Goal: Task Accomplishment & Management: Use online tool/utility

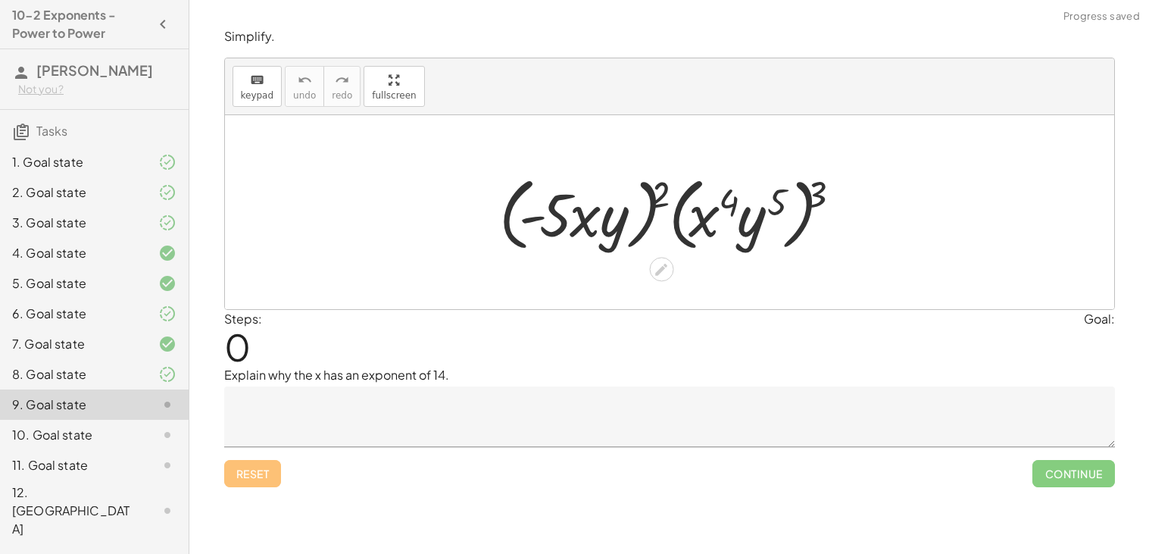
click at [607, 187] on div at bounding box center [674, 212] width 366 height 87
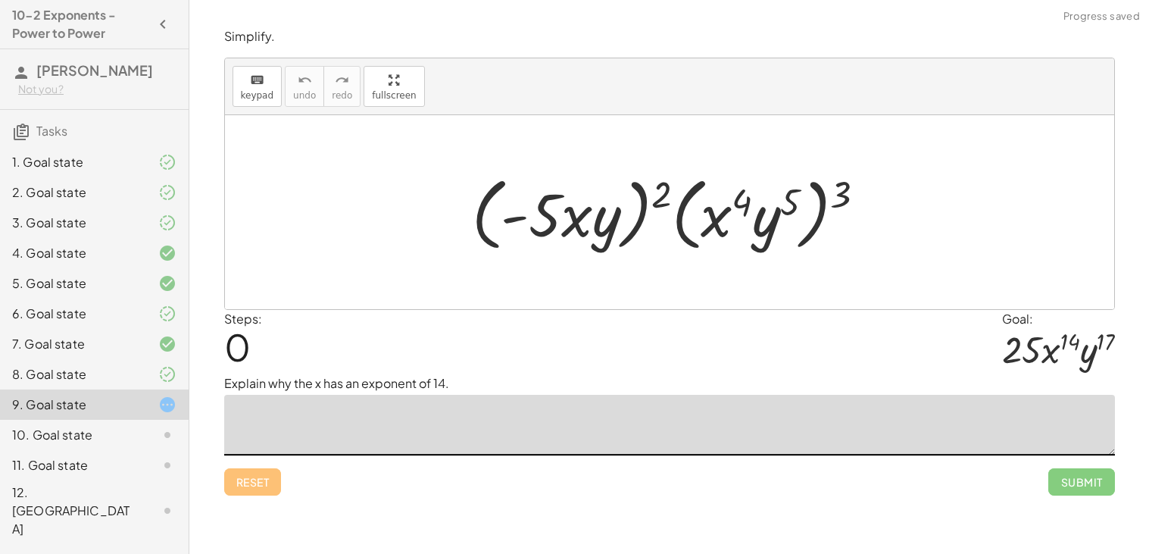
click at [472, 415] on textarea at bounding box center [669, 425] width 890 height 61
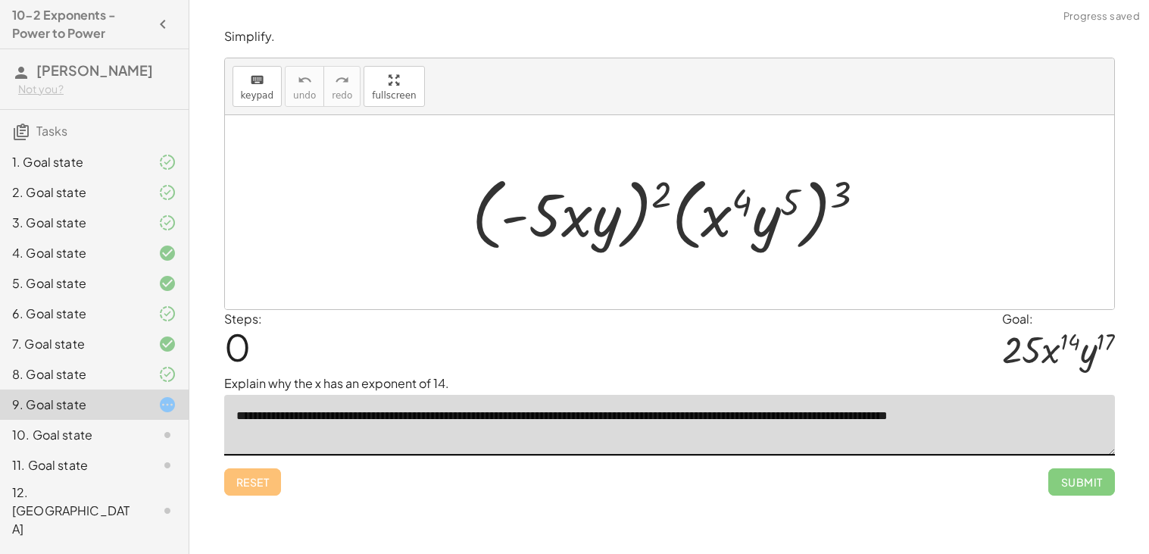
click at [993, 413] on textarea "**********" at bounding box center [669, 425] width 890 height 61
type textarea "**********"
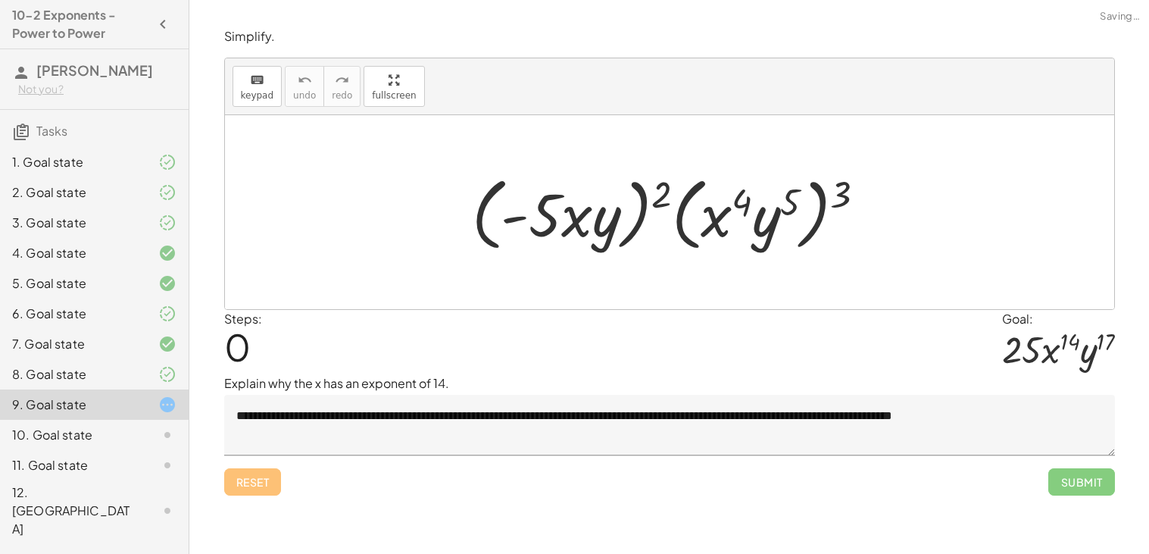
click at [1138, 243] on div "Simplify. keyboard keypad undo undo redo redo fullscreen × Steps: 0 Goal: · 16 …" at bounding box center [668, 277] width 959 height 554
drag, startPoint x: 851, startPoint y: 192, endPoint x: 801, endPoint y: 193, distance: 50.0
click at [801, 193] on div at bounding box center [674, 212] width 421 height 87
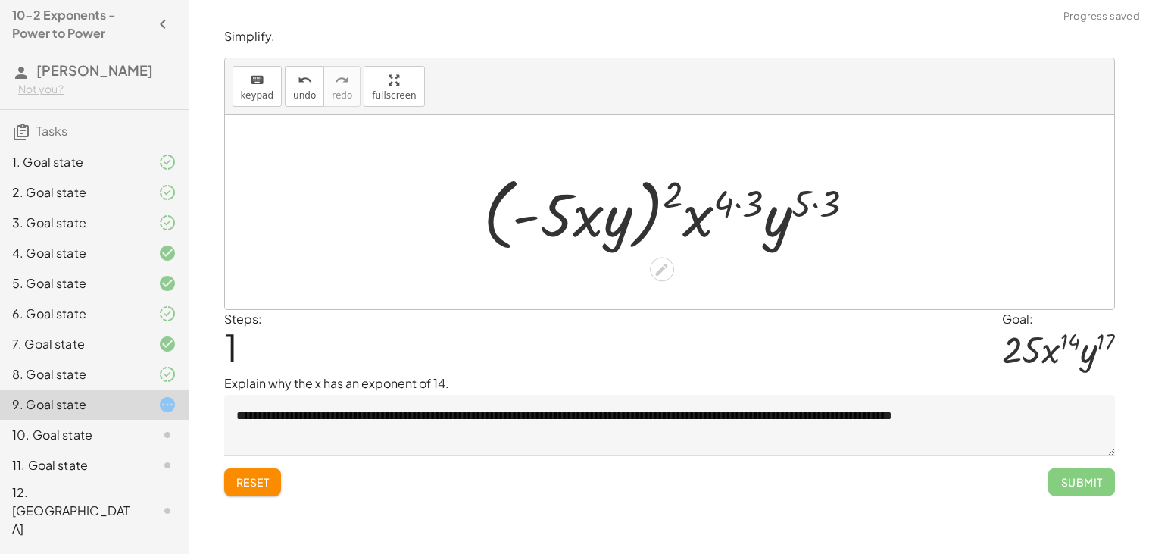
click at [812, 195] on div at bounding box center [675, 212] width 399 height 87
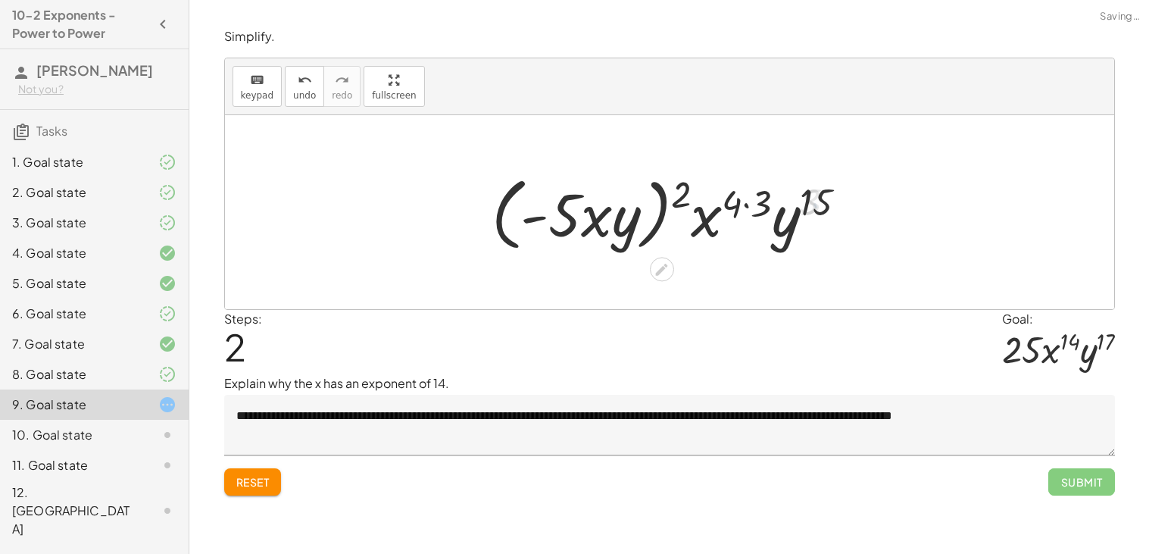
click at [759, 199] on div at bounding box center [675, 212] width 382 height 87
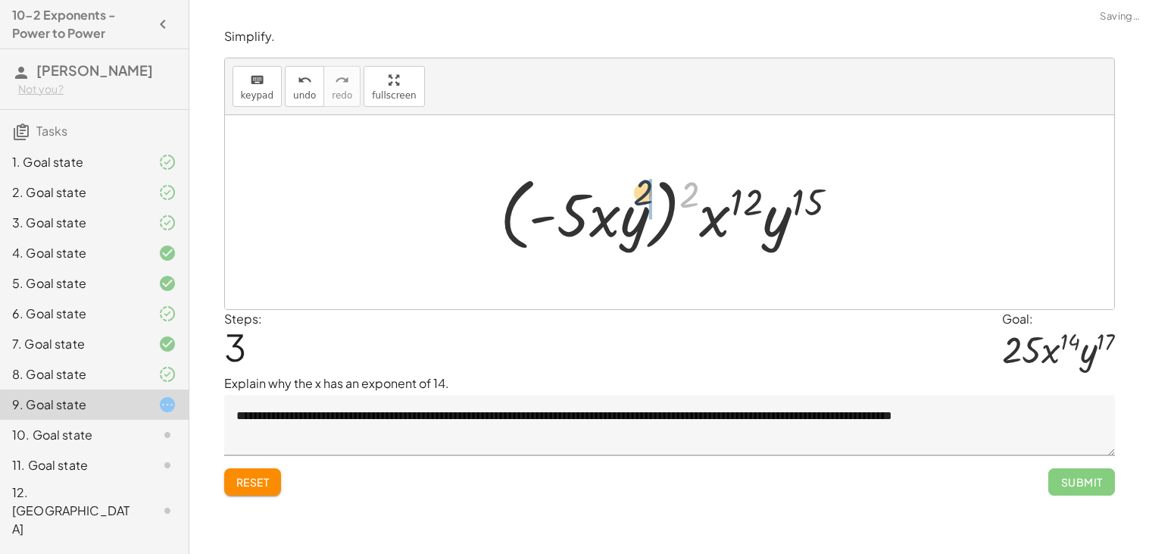
drag, startPoint x: 694, startPoint y: 188, endPoint x: 637, endPoint y: 192, distance: 56.9
click at [637, 192] on div at bounding box center [675, 212] width 366 height 87
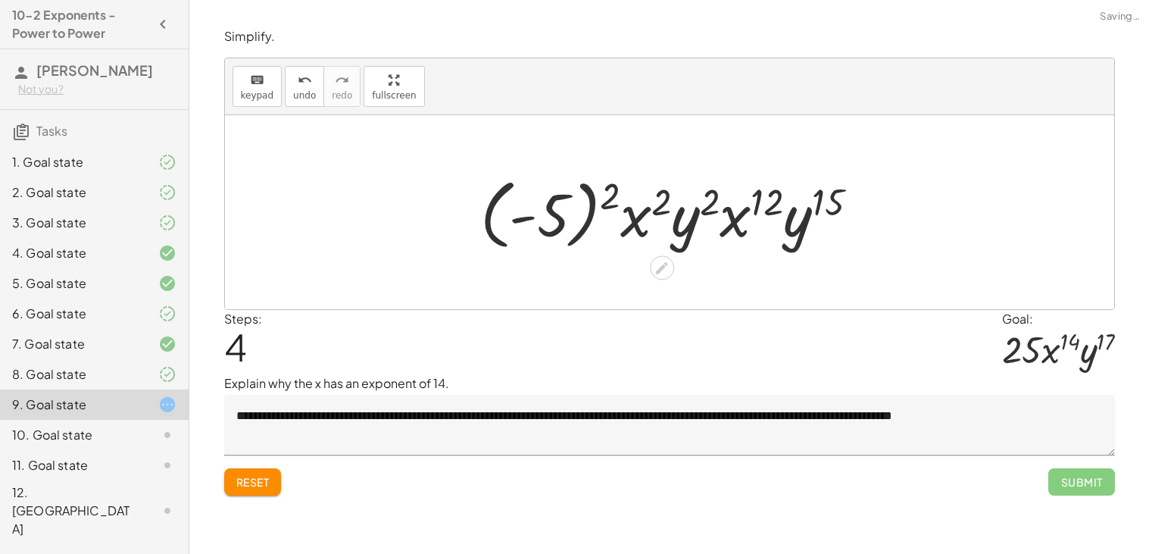
click at [651, 195] on div at bounding box center [675, 212] width 405 height 84
click at [663, 197] on div at bounding box center [675, 212] width 405 height 84
drag, startPoint x: 739, startPoint y: 220, endPoint x: 658, endPoint y: 214, distance: 81.3
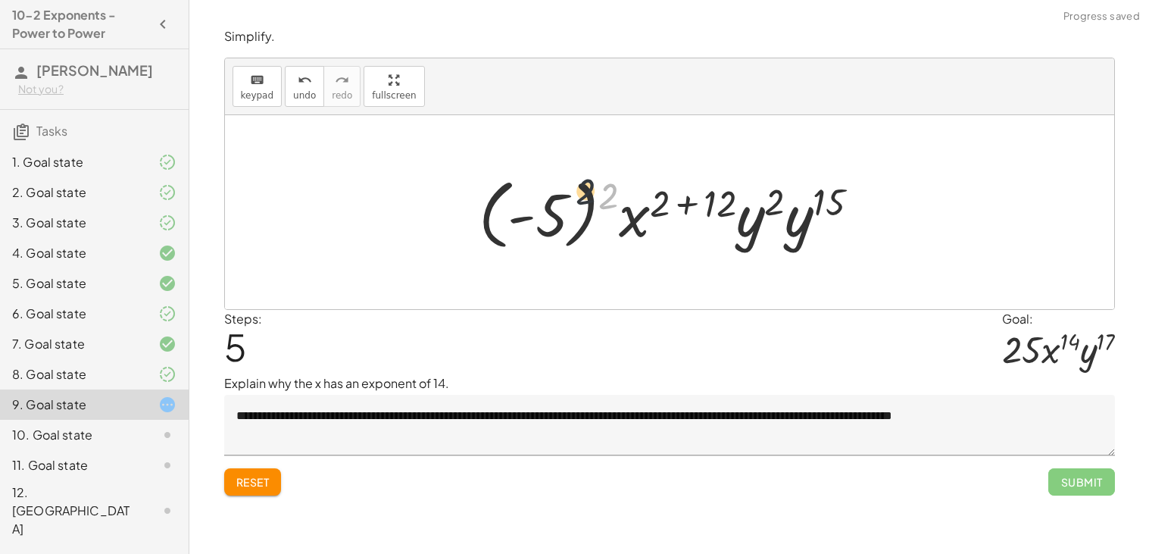
drag, startPoint x: 612, startPoint y: 193, endPoint x: 566, endPoint y: 193, distance: 46.2
click at [566, 193] on div at bounding box center [675, 212] width 408 height 84
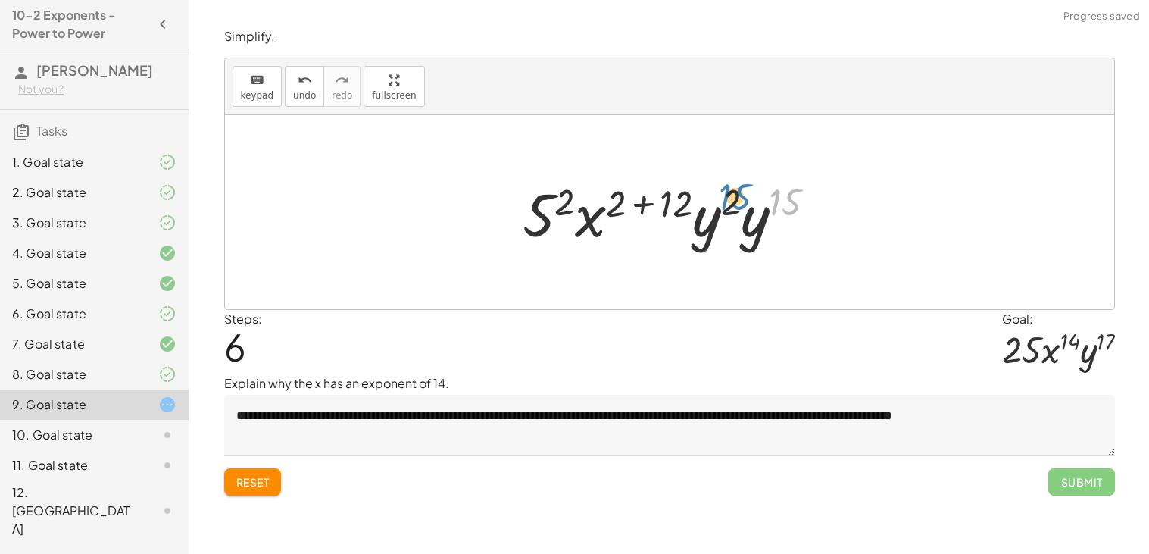
drag, startPoint x: 780, startPoint y: 228, endPoint x: 723, endPoint y: 222, distance: 57.1
click at [723, 222] on div at bounding box center [675, 212] width 320 height 78
drag, startPoint x: 745, startPoint y: 232, endPoint x: 706, endPoint y: 226, distance: 39.1
click at [648, 199] on div at bounding box center [675, 212] width 326 height 78
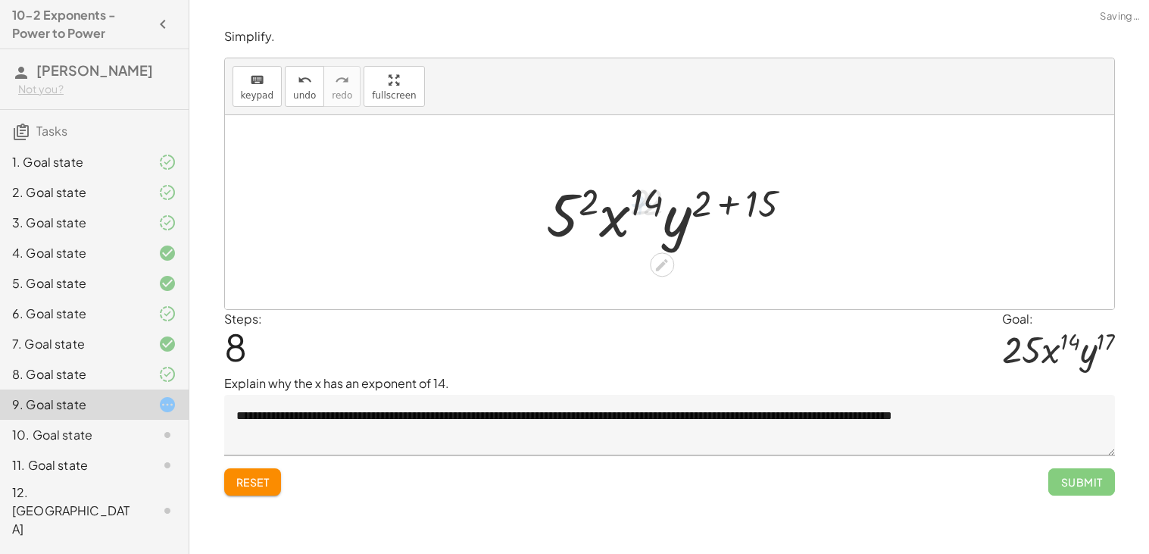
click at [722, 209] on div at bounding box center [675, 212] width 273 height 78
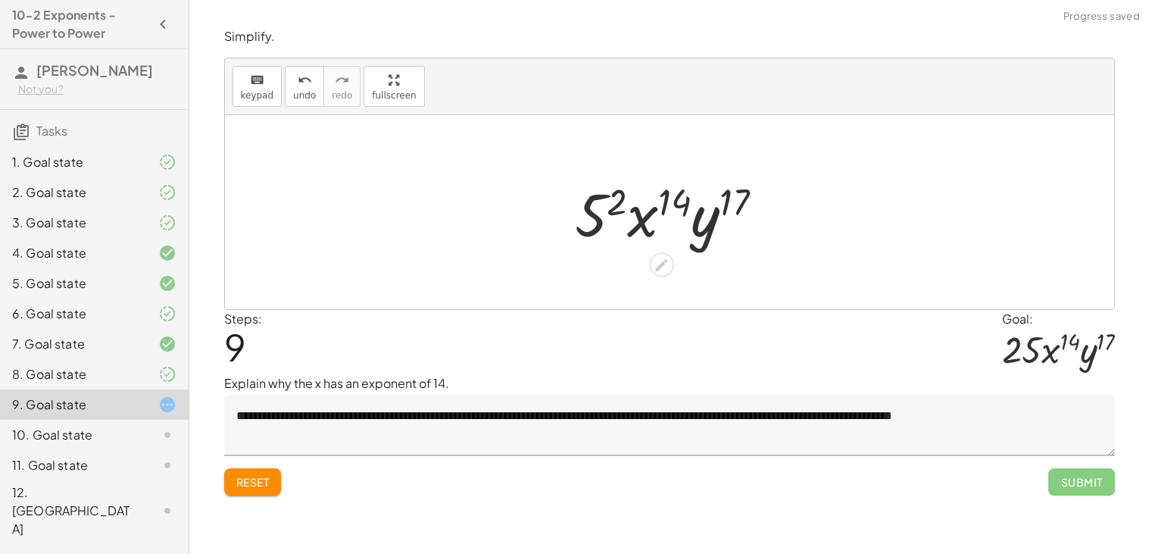
click at [607, 212] on div at bounding box center [675, 212] width 216 height 78
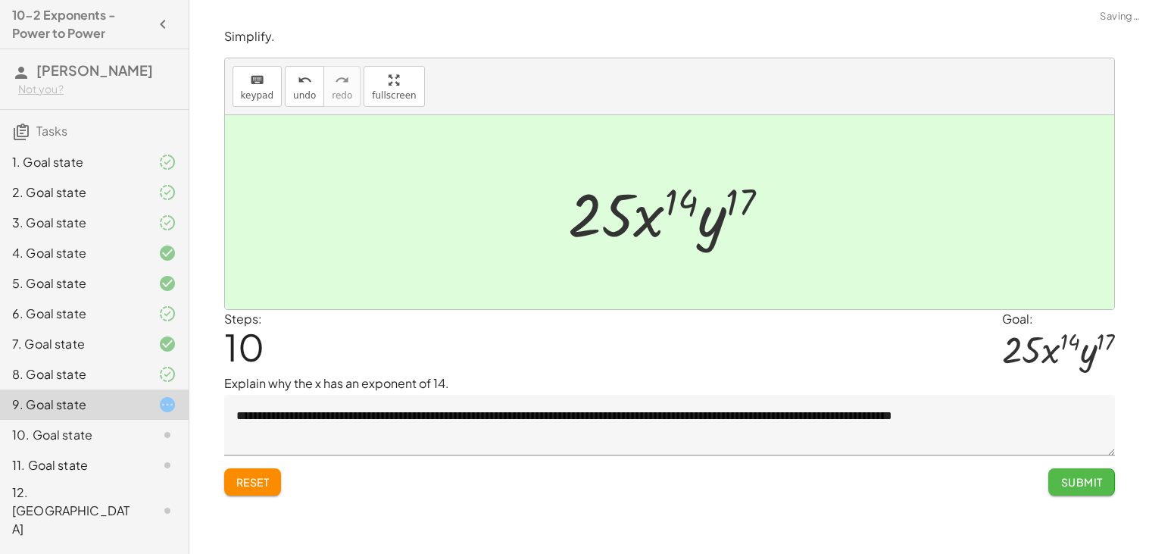
click at [1091, 488] on span "Submit" at bounding box center [1081, 482] width 42 height 14
